Goal: Task Accomplishment & Management: Complete application form

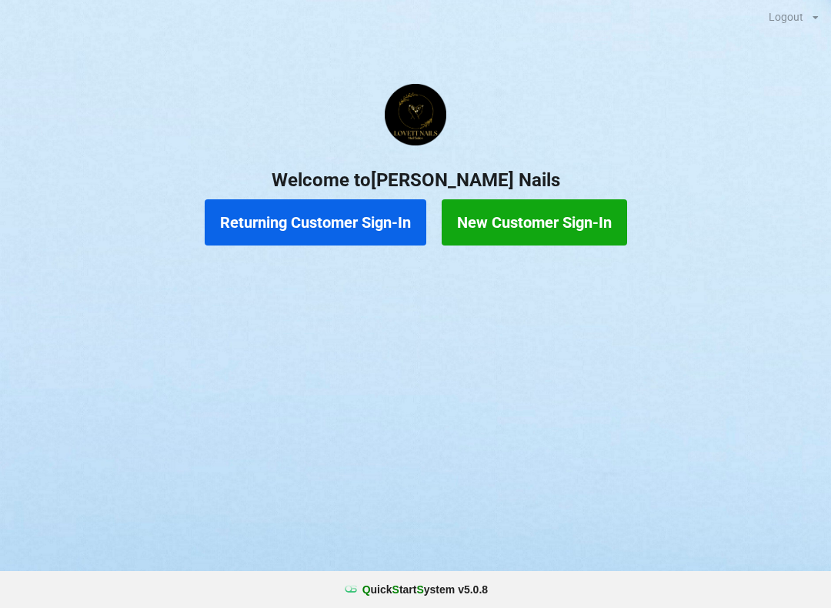
click at [114, 321] on div "Logout Logout Sign-In Welcome to [PERSON_NAME] Nails Returning Customer Sign-In…" at bounding box center [415, 304] width 831 height 608
click at [332, 236] on button "Returning Customer Sign-In" at bounding box center [316, 222] width 222 height 46
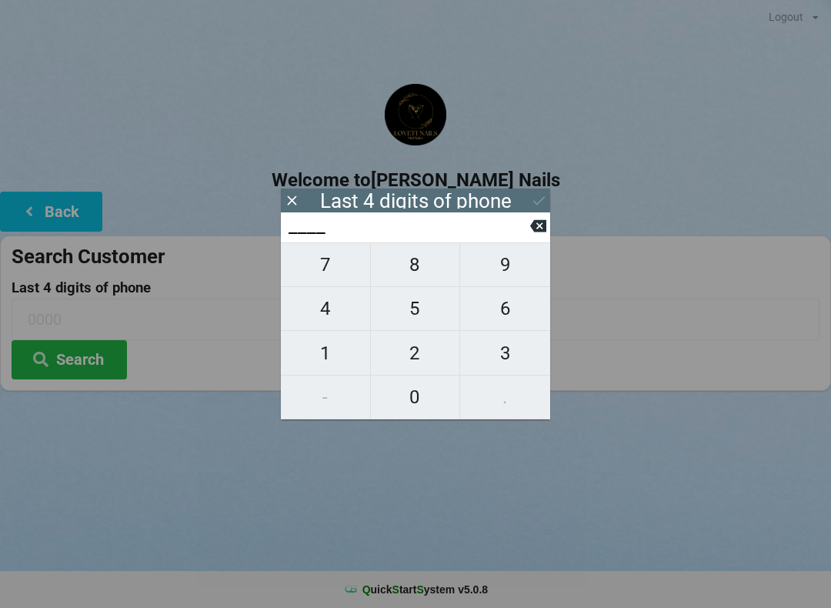
click at [422, 353] on span "2" at bounding box center [415, 353] width 89 height 32
type input "2___"
click at [319, 356] on span "1" at bounding box center [325, 353] width 89 height 32
type input "21__"
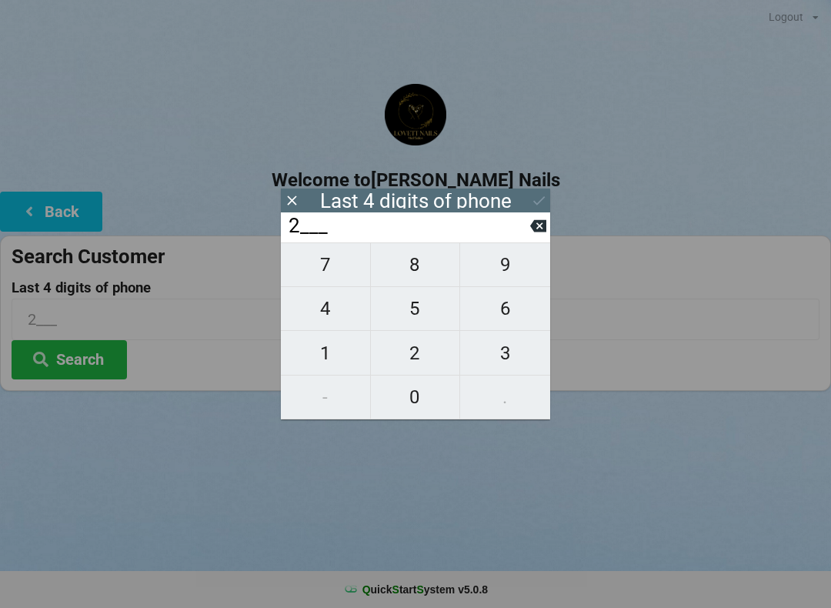
type input "21__"
click at [420, 353] on span "2" at bounding box center [415, 353] width 89 height 32
type input "212_"
click at [423, 270] on span "8" at bounding box center [415, 265] width 89 height 32
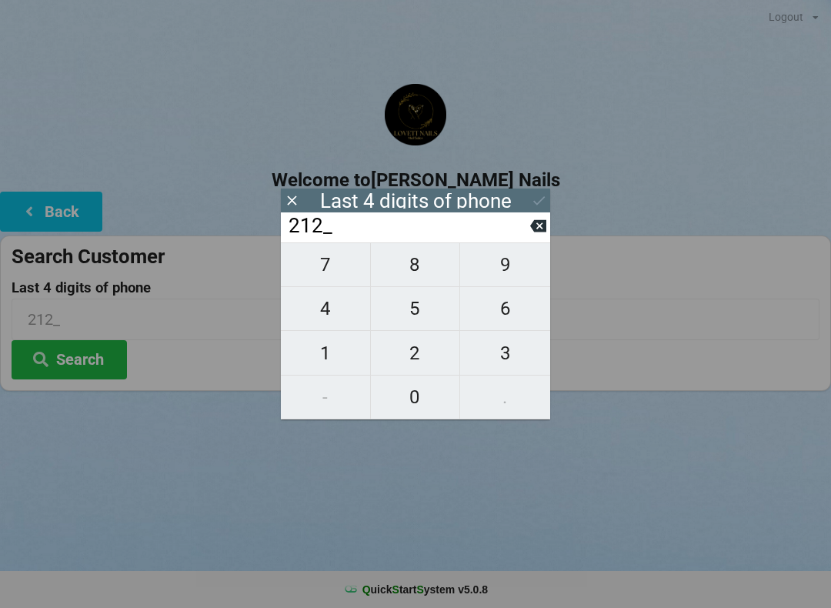
type input "2128"
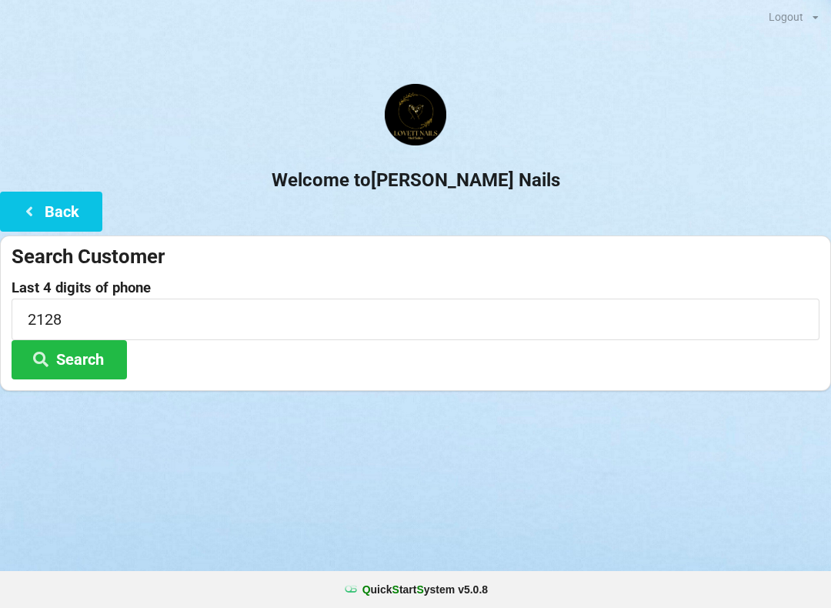
click at [540, 179] on h2 "Welcome to [PERSON_NAME] Nails" at bounding box center [415, 181] width 831 height 24
click at [103, 358] on button "Search" at bounding box center [69, 359] width 115 height 39
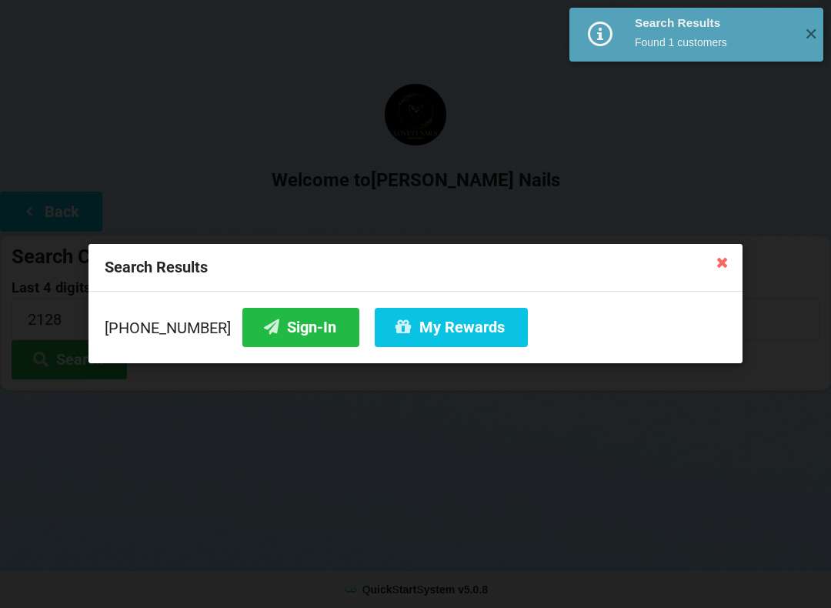
click at [292, 334] on button "Sign-In" at bounding box center [300, 327] width 117 height 39
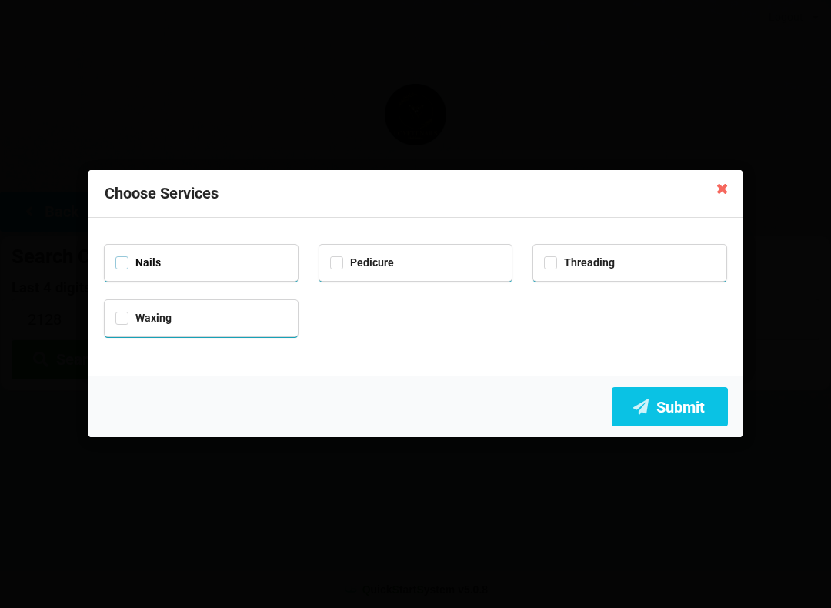
click at [126, 261] on label "Nails" at bounding box center [137, 262] width 45 height 13
checkbox input "true"
click at [139, 320] on label "Waxing" at bounding box center [143, 318] width 56 height 13
checkbox input "true"
click at [667, 419] on button "Submit" at bounding box center [670, 406] width 116 height 39
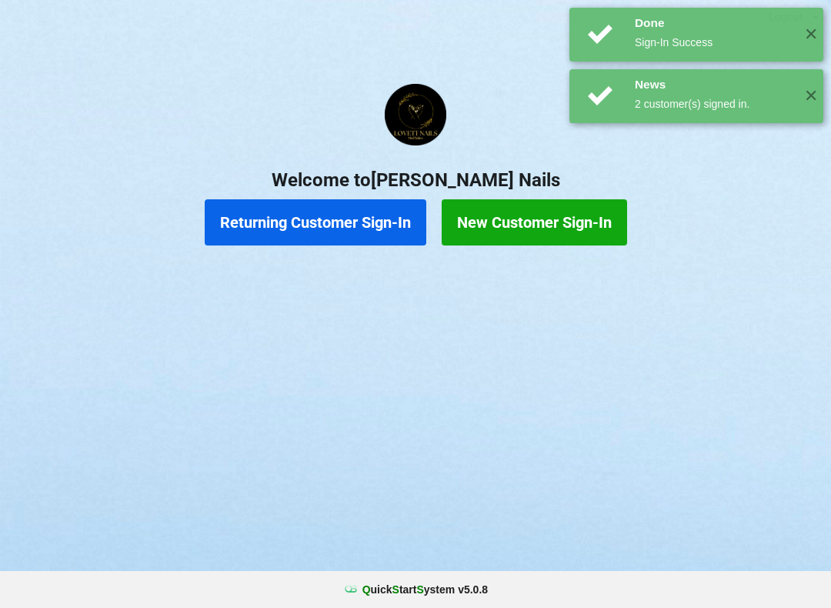
click at [510, 216] on button "New Customer Sign-In" at bounding box center [535, 222] width 186 height 46
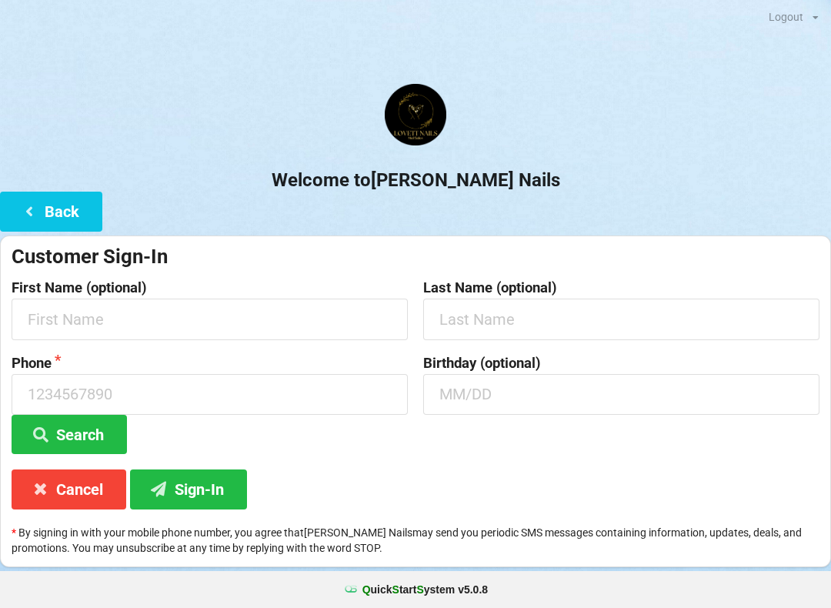
click at [800, 130] on div at bounding box center [415, 116] width 831 height 65
click at [830, 310] on div "Customer Sign-In First Name (optional) Last Name (optional) Phone Search Birthd…" at bounding box center [415, 402] width 831 height 332
